Goal: Task Accomplishment & Management: Manage account settings

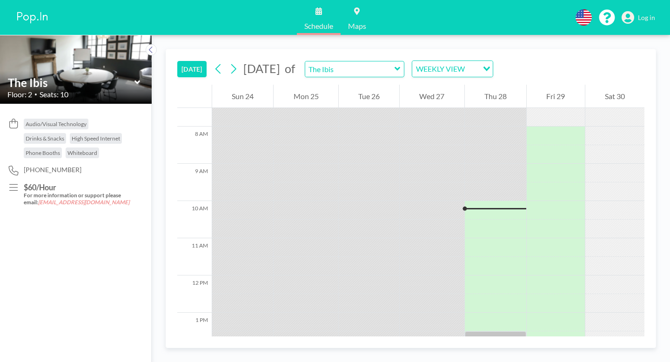
scroll to position [287, 0]
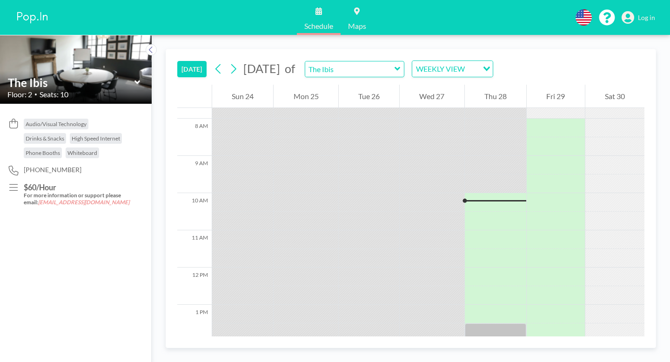
click at [652, 15] on span "Log in" at bounding box center [646, 17] width 17 height 8
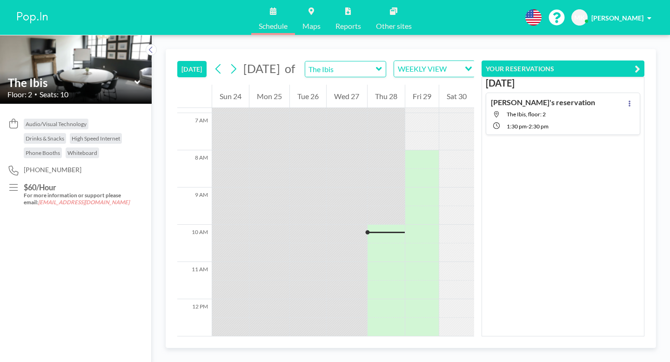
scroll to position [287, 0]
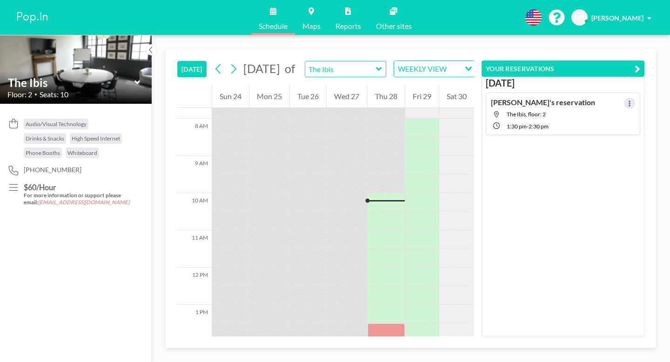
click at [635, 98] on button at bounding box center [629, 103] width 11 height 11
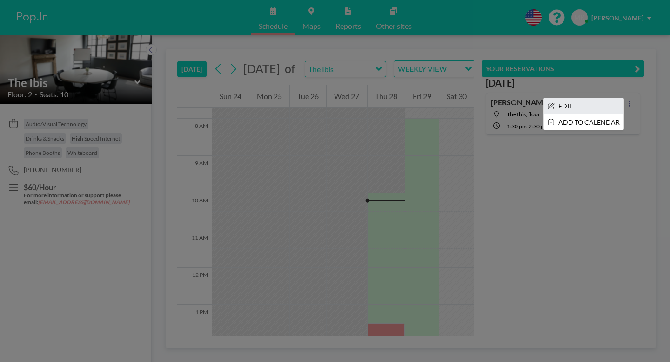
click at [590, 98] on li "EDIT" at bounding box center [584, 106] width 80 height 16
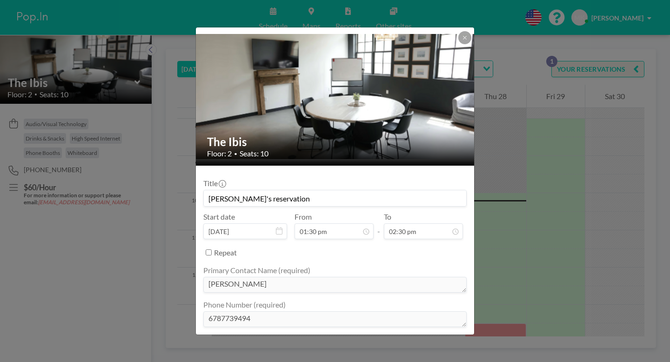
scroll to position [23, 0]
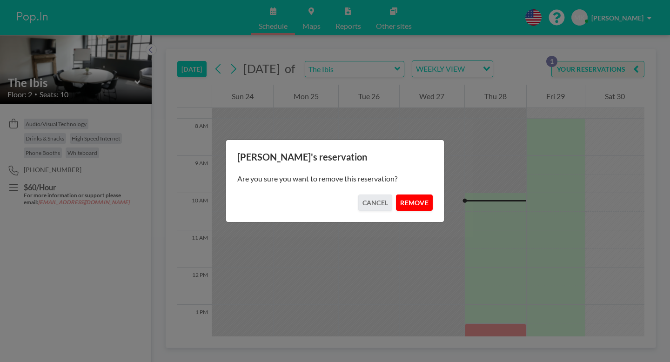
click at [401, 199] on button "REMOVE" at bounding box center [414, 202] width 37 height 16
